Goal: Task Accomplishment & Management: Use online tool/utility

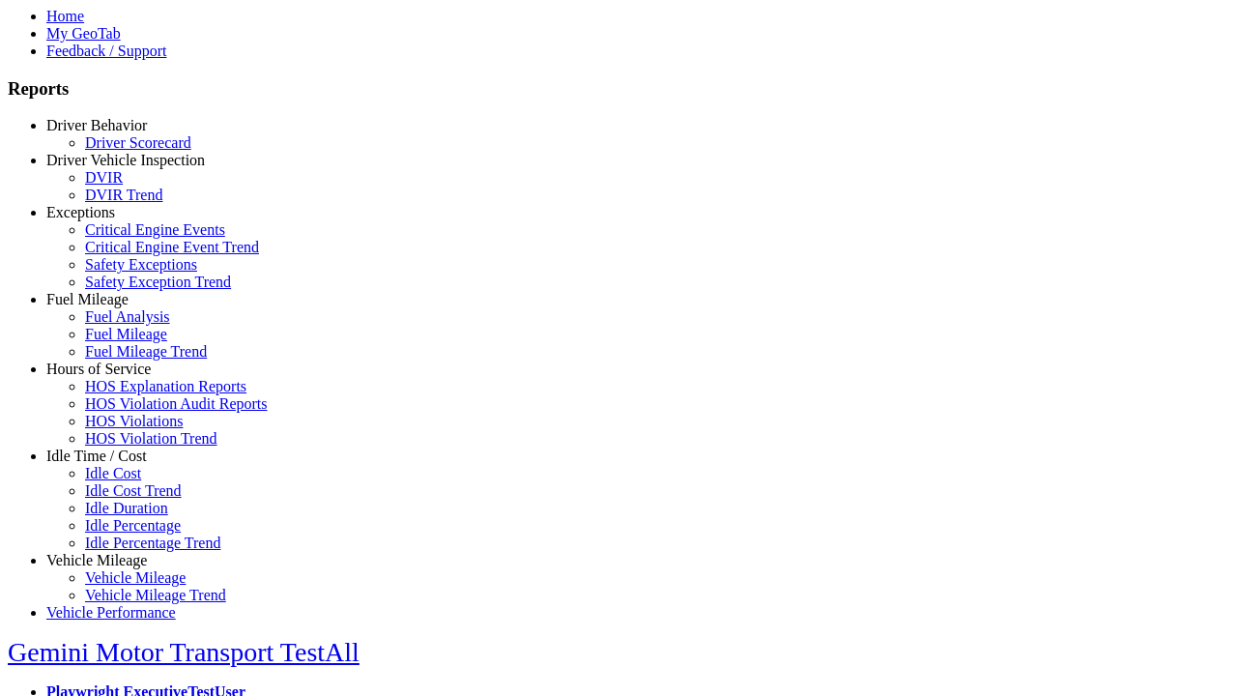
click at [111, 464] on link "Idle Time / Cost" at bounding box center [96, 456] width 101 height 16
click at [126, 516] on link "Idle Duration" at bounding box center [126, 508] width 83 height 16
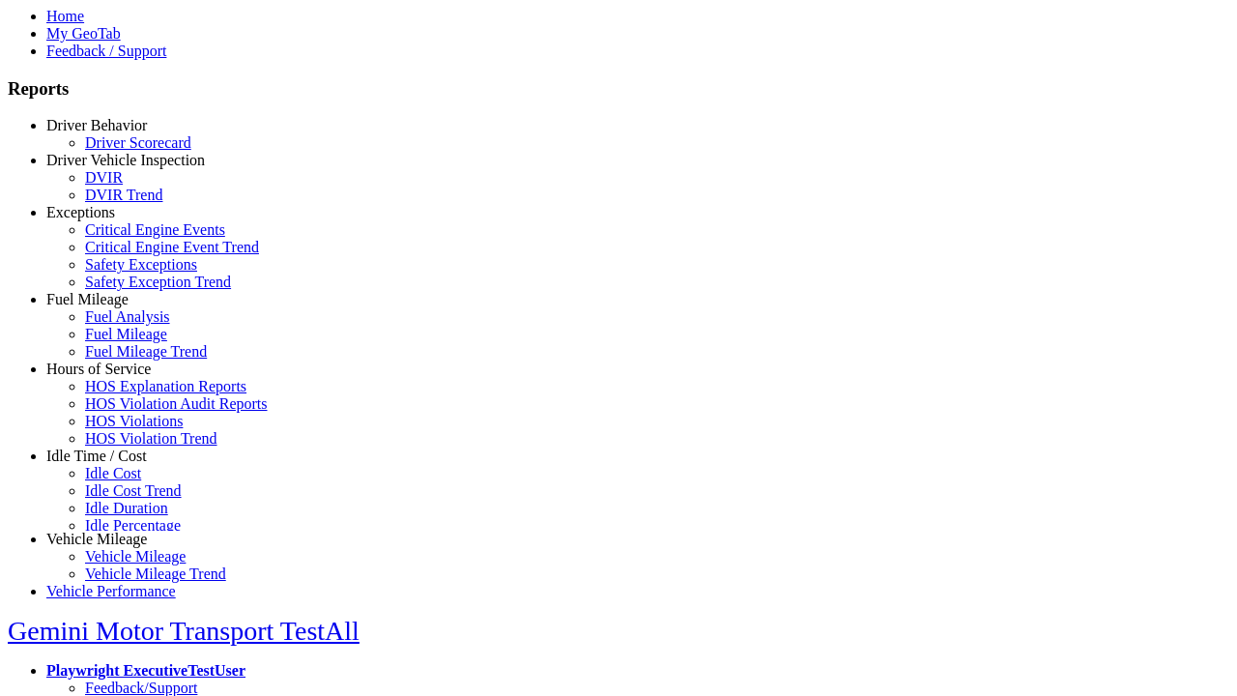
scroll to position [73, 0]
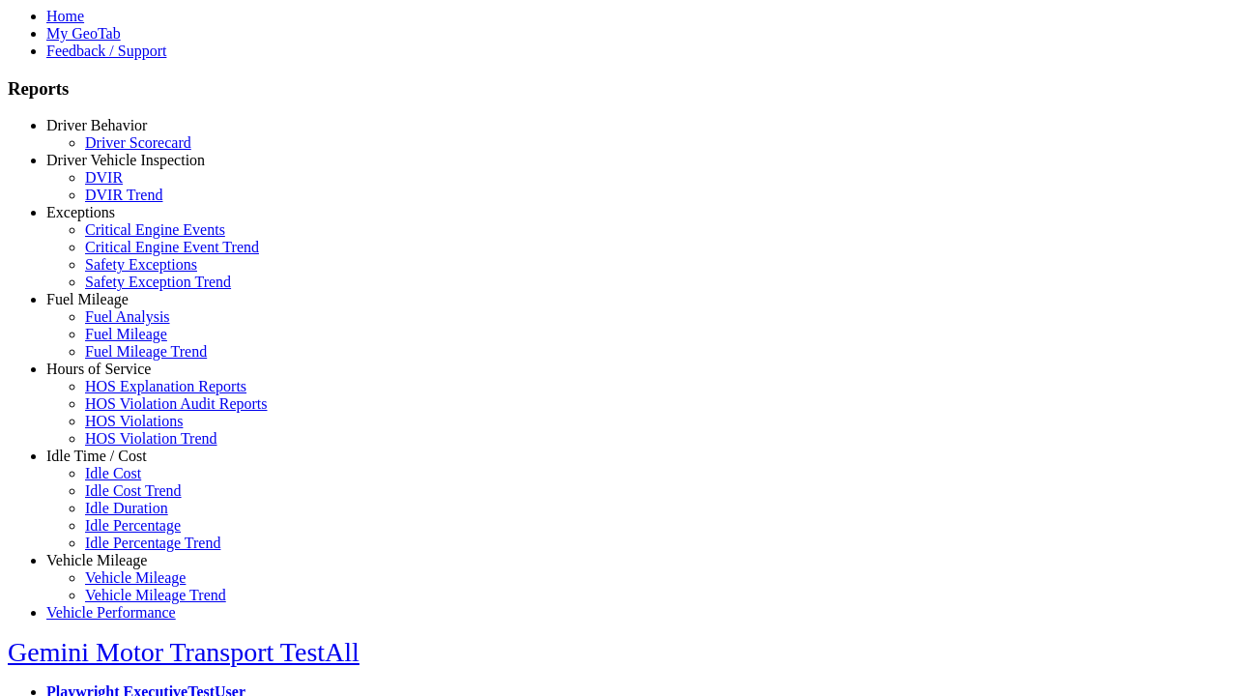
select select "**********"
select select
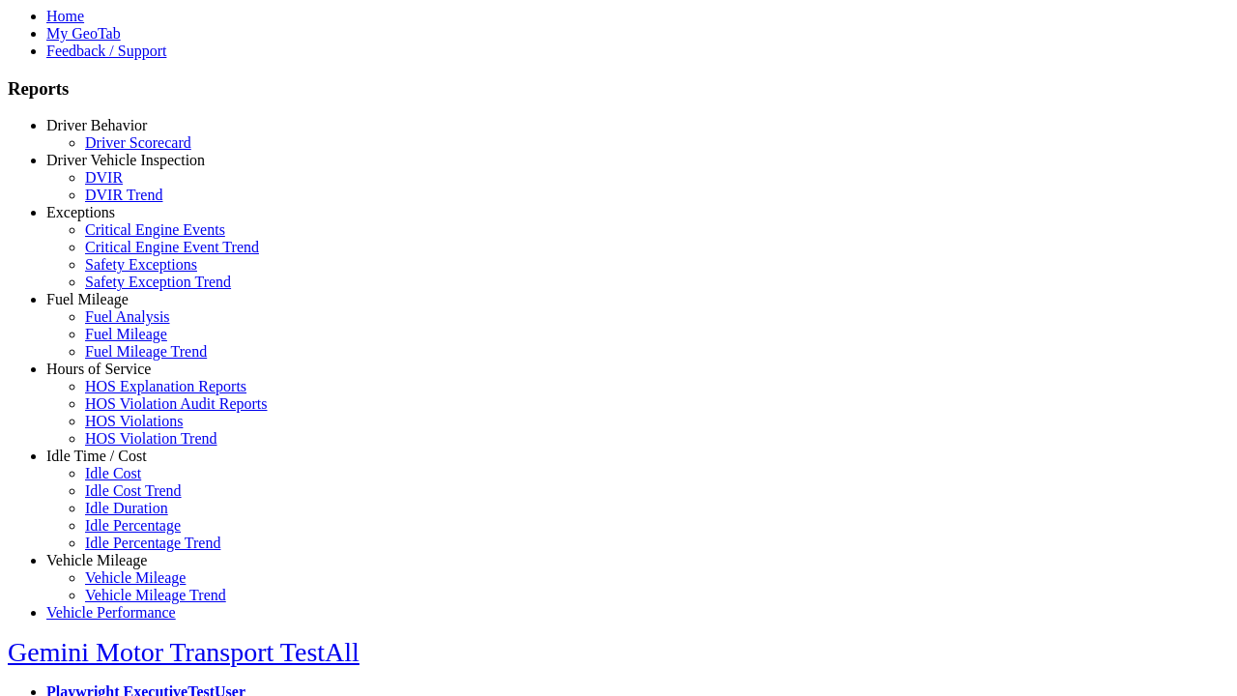
select select
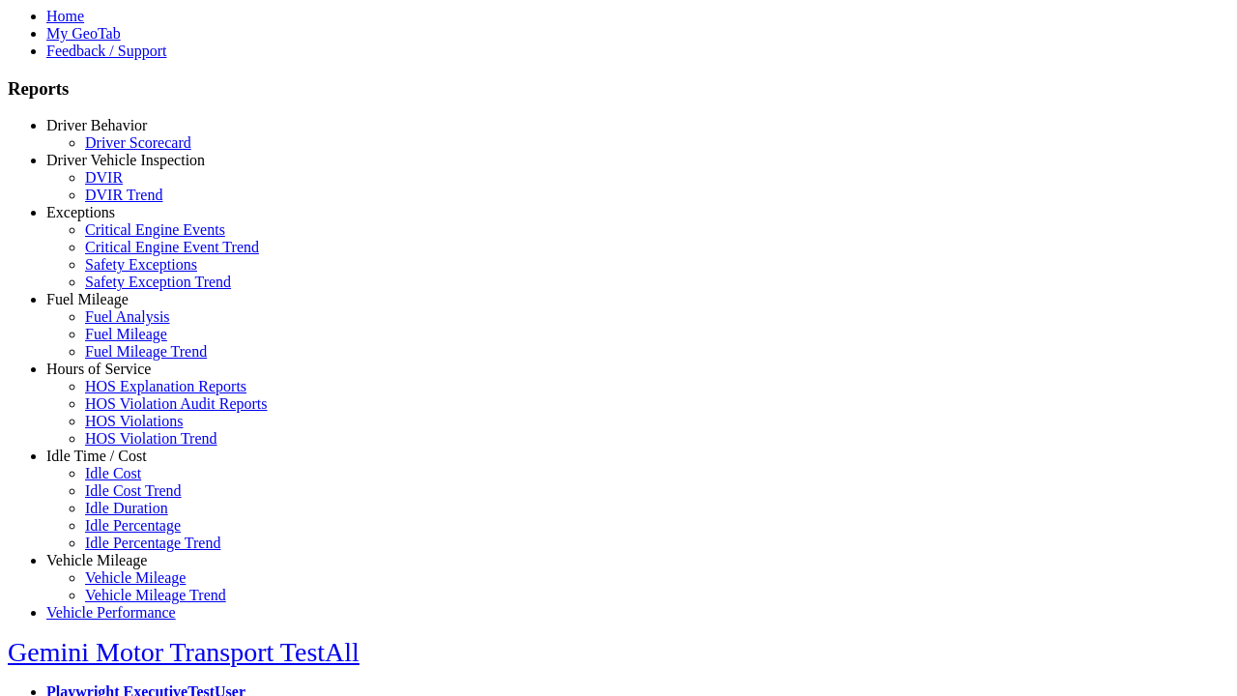
select select
